Goal: Check status: Check status

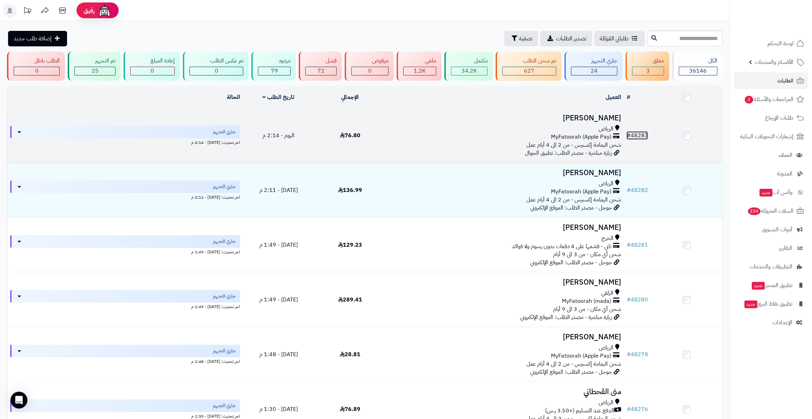
click at [635, 133] on link "# 48283" at bounding box center [636, 135] width 21 height 8
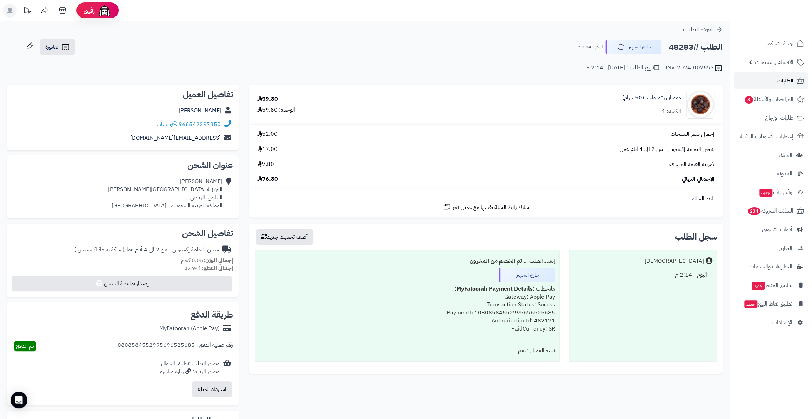
click at [749, 81] on link "الطلبات" at bounding box center [771, 80] width 74 height 17
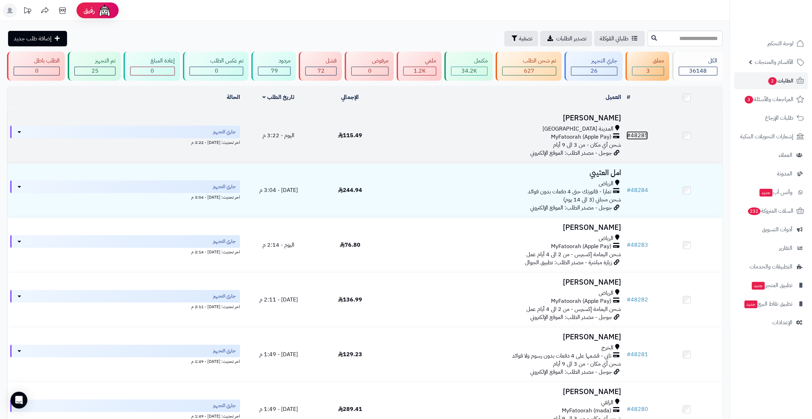
click at [638, 135] on link "# 48285" at bounding box center [636, 135] width 21 height 8
